Goal: Task Accomplishment & Management: Manage account settings

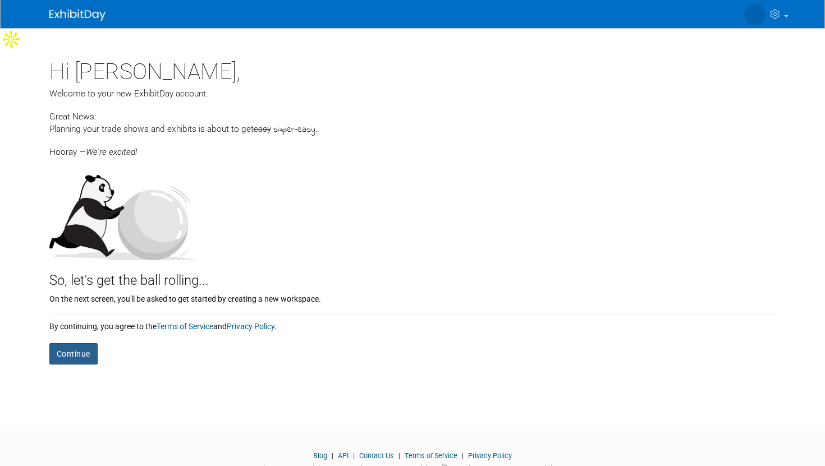
click at [70, 343] on button "Continue" at bounding box center [73, 353] width 48 height 21
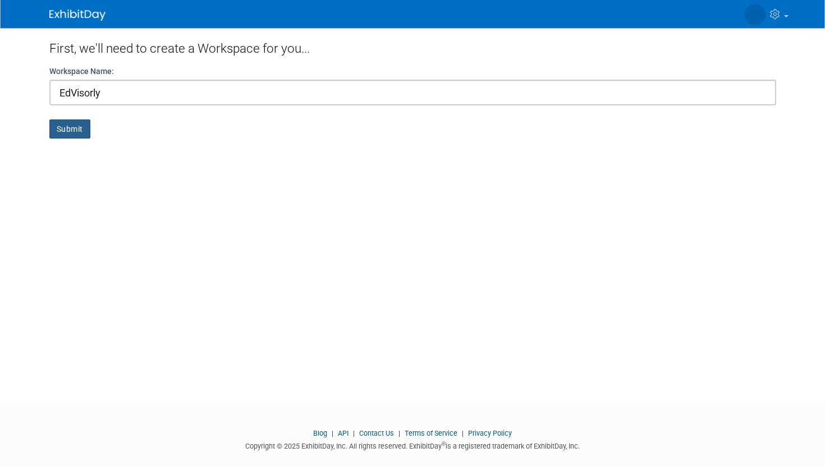
type input "EdVisorly"
click at [62, 132] on button "Submit" at bounding box center [69, 128] width 41 height 19
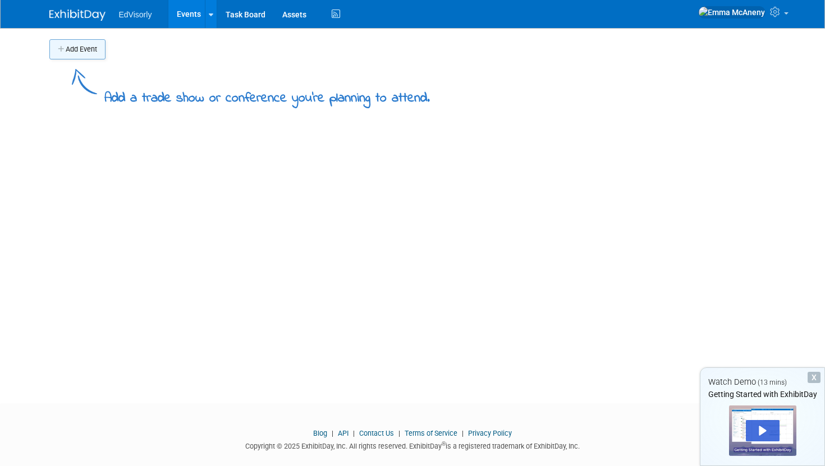
click at [94, 47] on button "Add Event" at bounding box center [77, 49] width 56 height 20
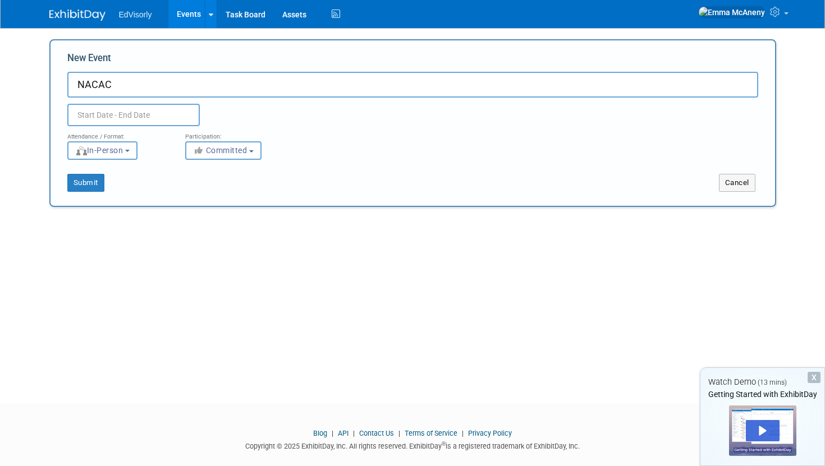
type input "NACAC"
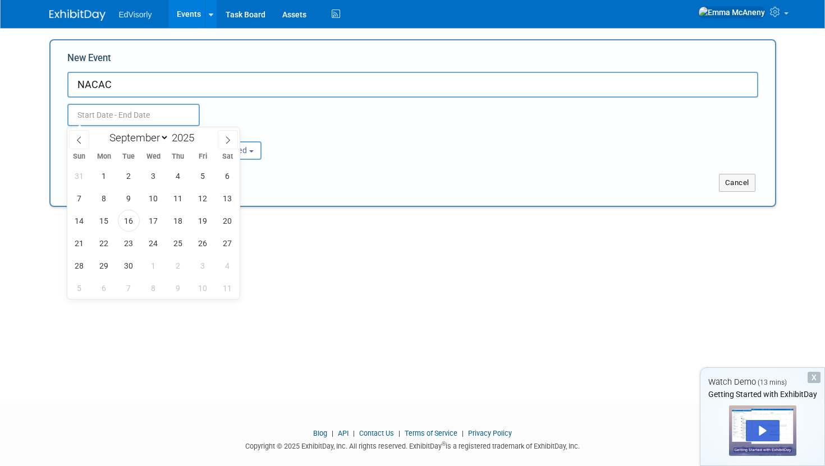
click at [92, 118] on input "text" at bounding box center [133, 115] width 132 height 22
click at [154, 228] on span "17" at bounding box center [153, 221] width 22 height 22
click at [175, 227] on span "18" at bounding box center [178, 221] width 22 height 22
type input "Sep 17, 2025 to Sep 18, 2025"
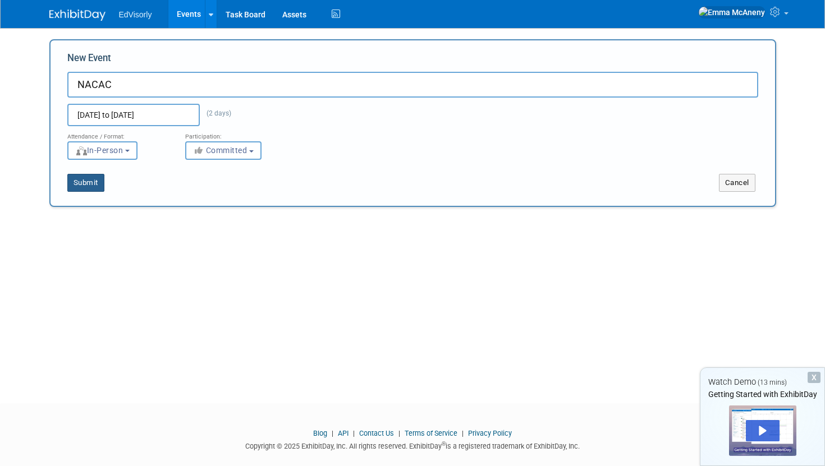
click at [85, 179] on button "Submit" at bounding box center [85, 183] width 37 height 18
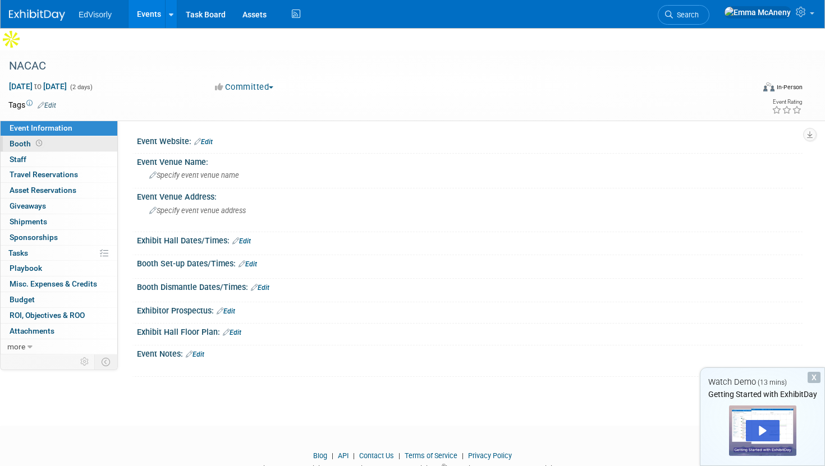
click at [23, 139] on span "Booth" at bounding box center [27, 143] width 35 height 9
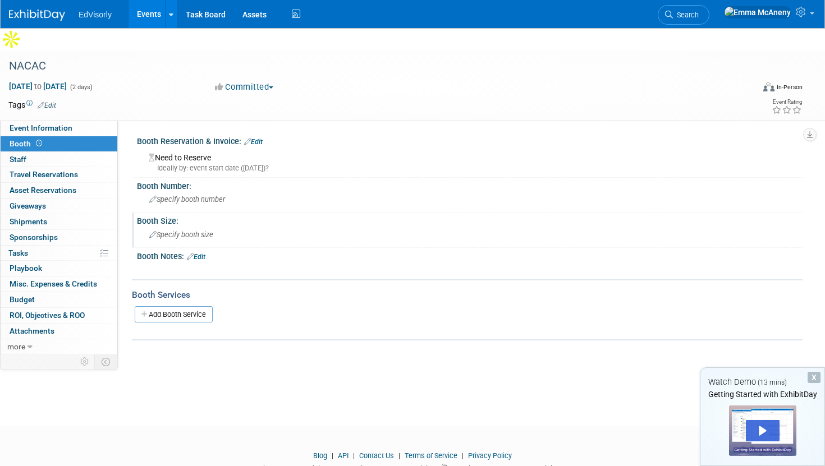
click at [173, 226] on div "Specify booth size" at bounding box center [469, 234] width 648 height 17
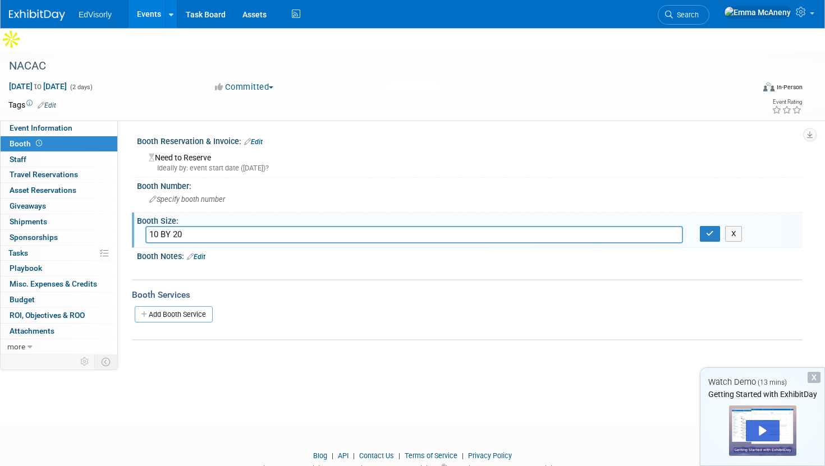
type input "10 BY 20"
click at [698, 213] on div "Booth Size:" at bounding box center [469, 220] width 665 height 14
click at [703, 226] on button "button" at bounding box center [709, 234] width 20 height 16
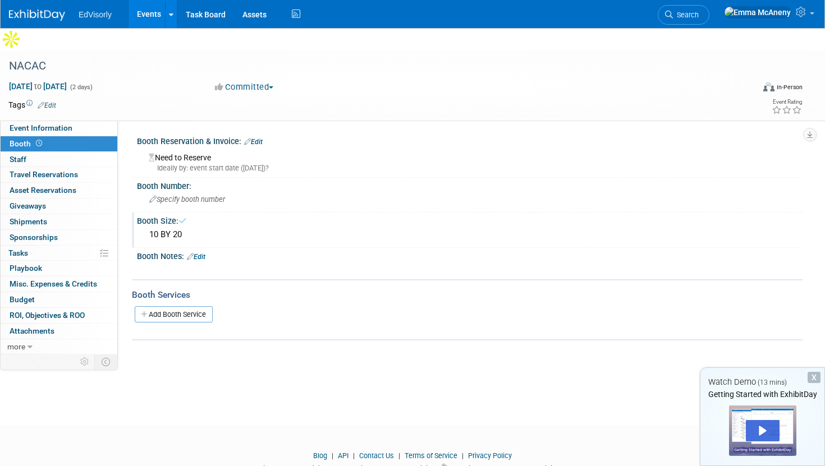
click at [706, 226] on div "10 BY 20" at bounding box center [469, 234] width 648 height 17
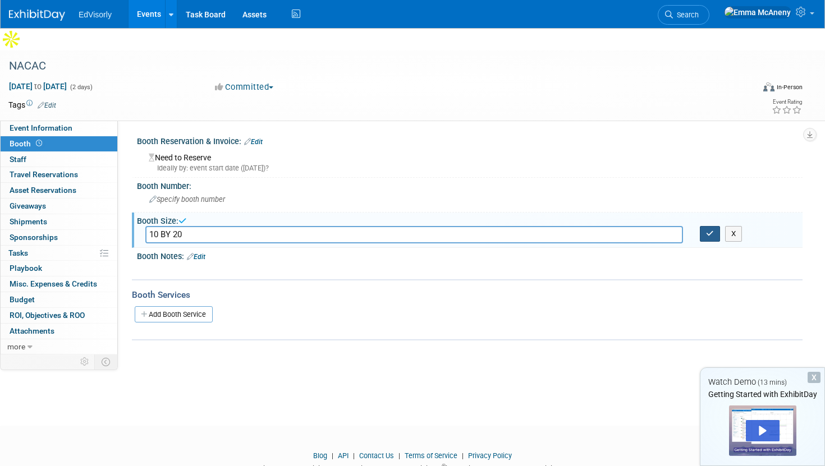
click at [706, 230] on icon "button" at bounding box center [710, 233] width 8 height 7
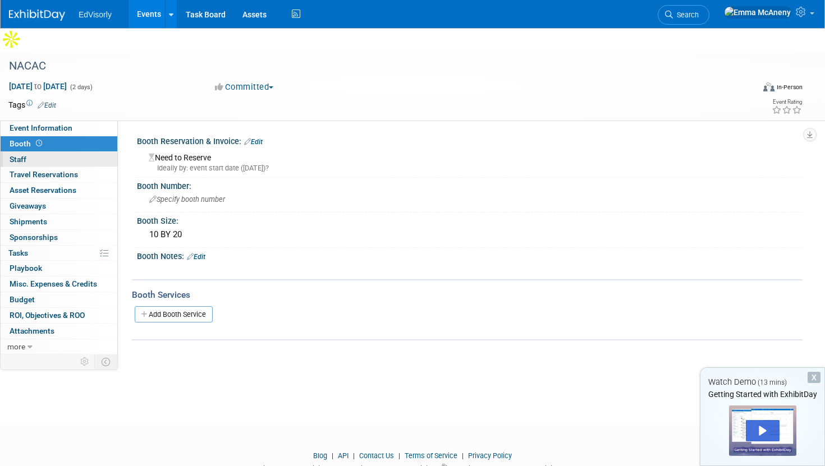
click at [17, 155] on span "Staff 0" at bounding box center [18, 159] width 17 height 9
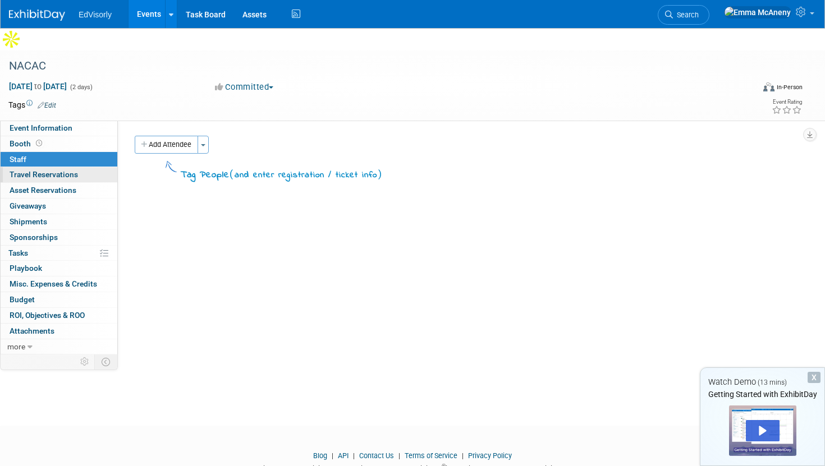
click at [25, 170] on span "Travel Reservations 0" at bounding box center [44, 174] width 68 height 9
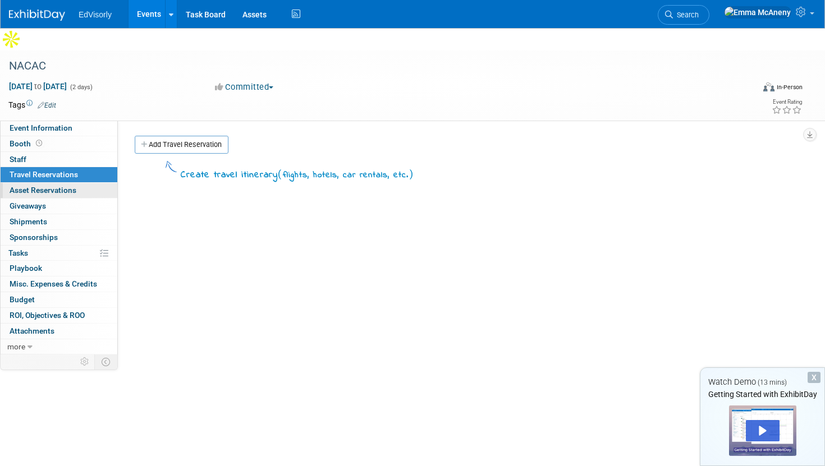
click at [22, 186] on span "Asset Reservations 0" at bounding box center [43, 190] width 67 height 9
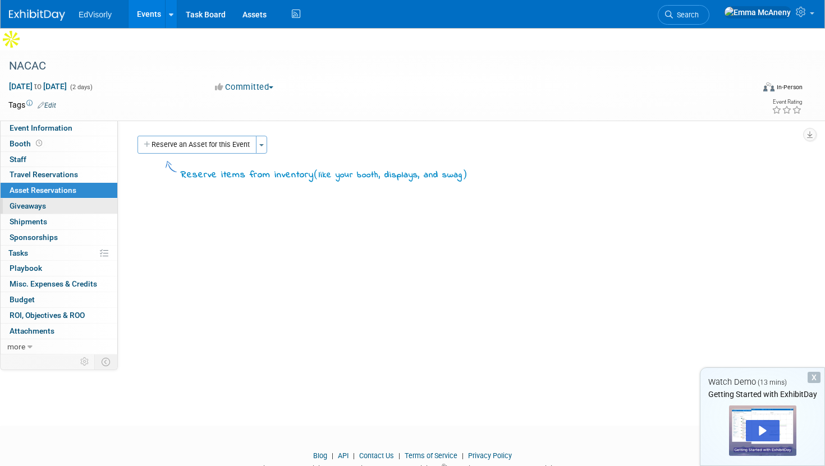
click at [24, 201] on span "Giveaways 0" at bounding box center [28, 205] width 36 height 9
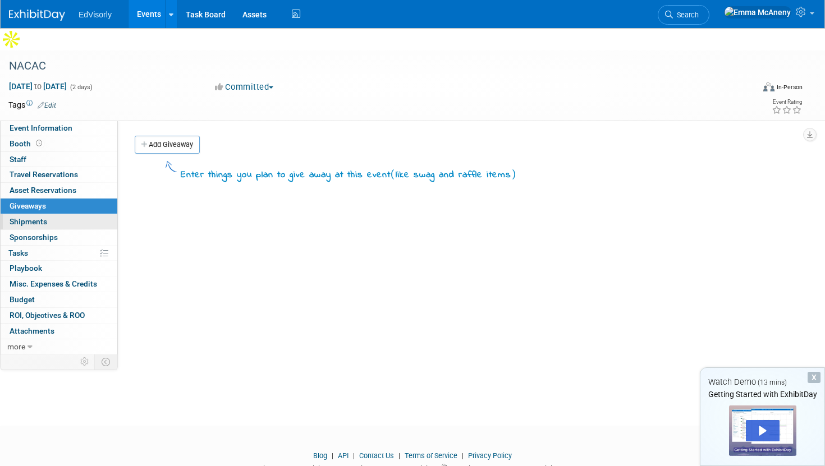
click at [25, 217] on span "Shipments 0" at bounding box center [29, 221] width 38 height 9
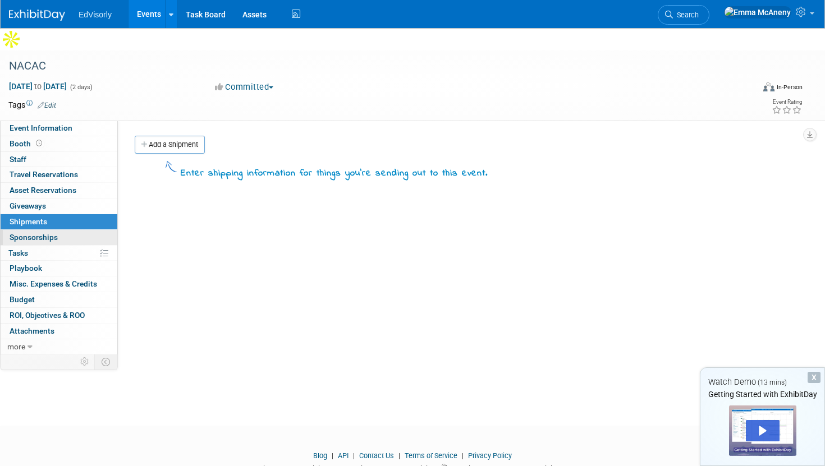
click at [25, 233] on span "Sponsorships 0" at bounding box center [34, 237] width 48 height 9
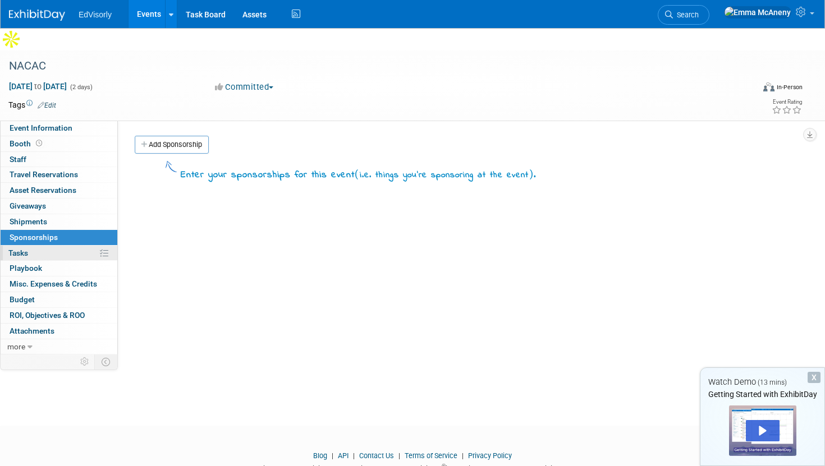
click at [21, 248] on span "Tasks 0%" at bounding box center [18, 252] width 20 height 9
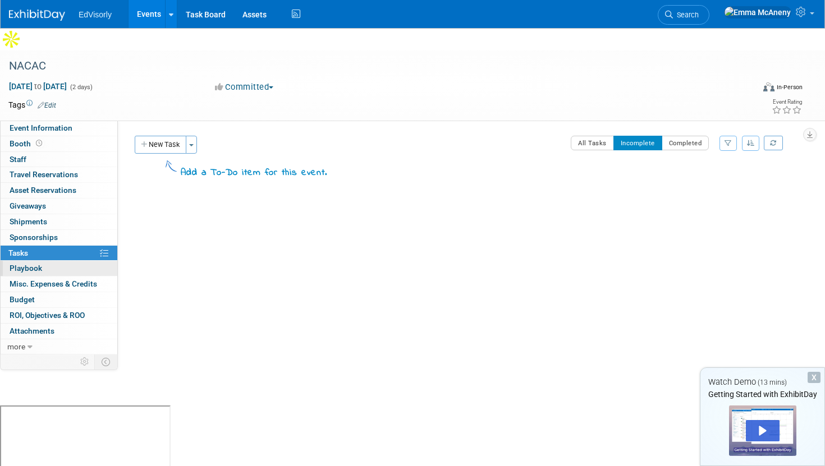
click at [25, 264] on span "Playbook 0" at bounding box center [26, 268] width 33 height 9
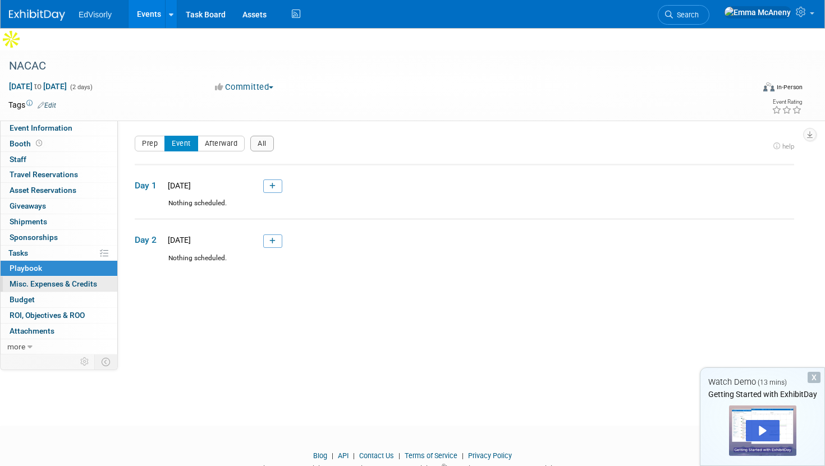
click at [29, 277] on link "0 Misc. Expenses & Credits 0" at bounding box center [59, 284] width 117 height 15
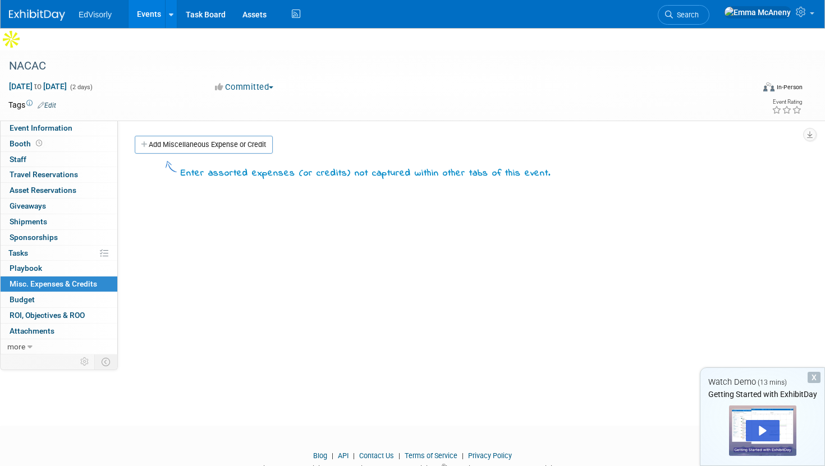
click at [34, 324] on div "0 Attachments 0 Attachments" at bounding box center [59, 332] width 117 height 16
click at [247, 10] on link "Assets" at bounding box center [254, 14] width 41 height 28
click at [29, 139] on span "Booth" at bounding box center [27, 143] width 35 height 9
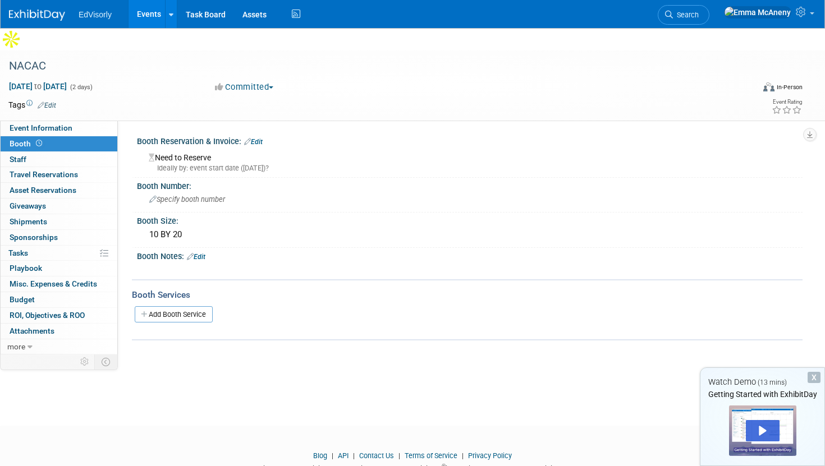
click at [185, 301] on div "Add Booth Service" at bounding box center [467, 314] width 670 height 26
click at [181, 306] on link "Add Booth Service" at bounding box center [174, 314] width 78 height 16
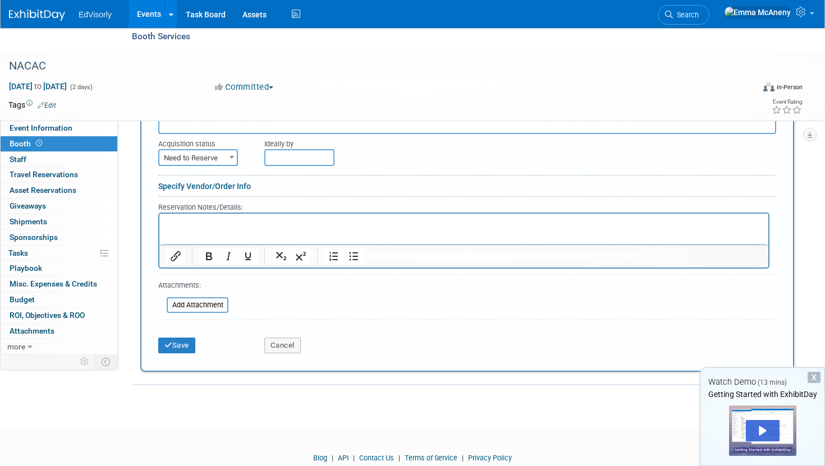
scroll to position [262, 0]
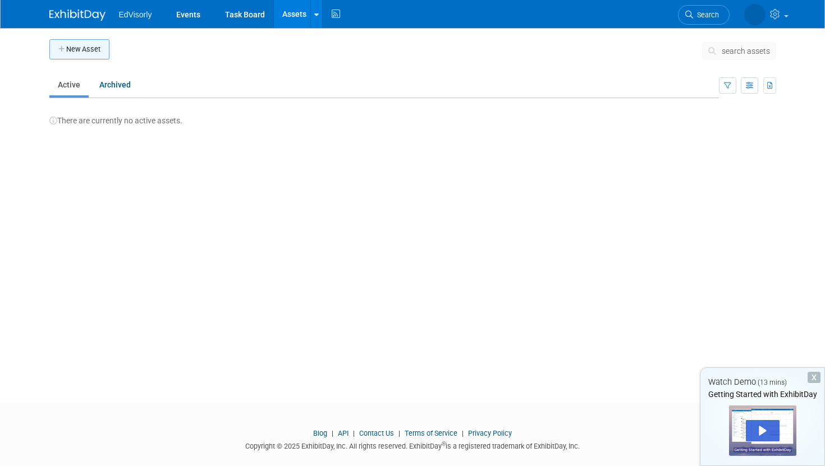
click at [61, 53] on button "New Asset" at bounding box center [79, 49] width 60 height 20
